Goal: Find specific page/section: Find specific page/section

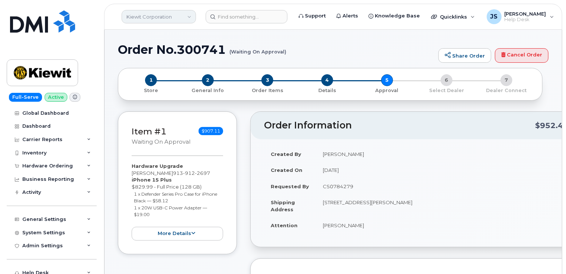
click at [170, 13] on link "Kiewit Corporation" at bounding box center [159, 16] width 74 height 13
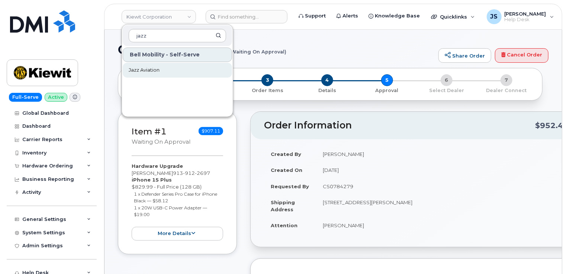
type input "jazz"
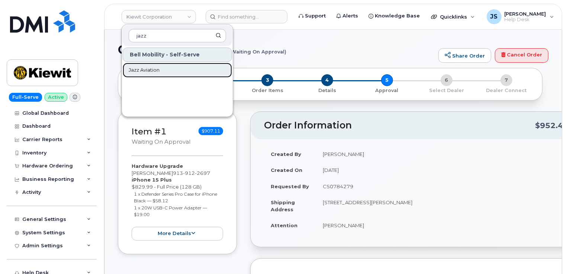
click at [146, 71] on span "Jazz Aviation" at bounding box center [144, 70] width 31 height 7
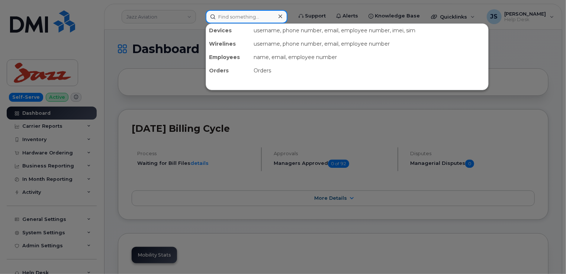
click at [242, 14] on input at bounding box center [247, 16] width 82 height 13
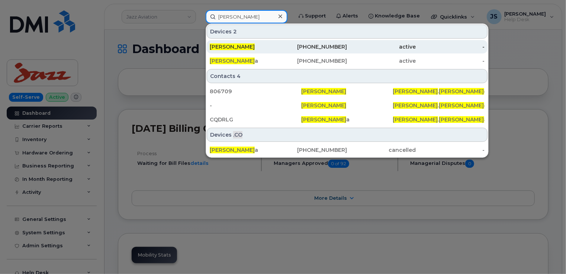
type input "[PERSON_NAME]"
click at [256, 44] on div "[PERSON_NAME]" at bounding box center [244, 46] width 69 height 7
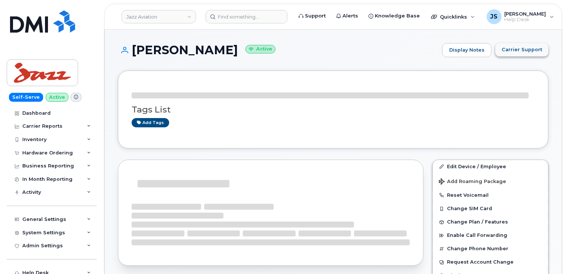
click at [526, 48] on span "Carrier Support" at bounding box center [521, 49] width 41 height 7
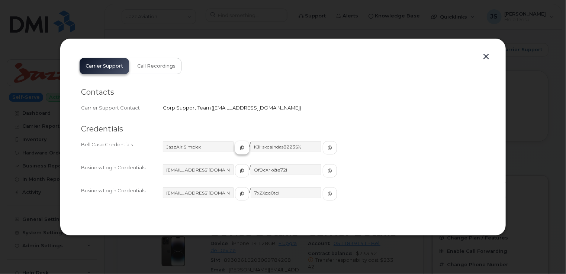
click at [240, 146] on icon "button" at bounding box center [242, 148] width 4 height 4
click at [327, 146] on icon "button" at bounding box center [329, 148] width 4 height 4
click at [485, 57] on button "button" at bounding box center [485, 57] width 11 height 10
